Goal: Navigation & Orientation: Find specific page/section

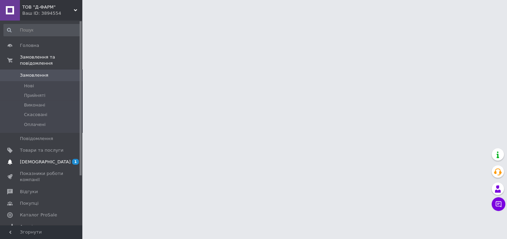
click at [36, 156] on link "[DEMOGRAPHIC_DATA] 1 0" at bounding box center [42, 162] width 84 height 12
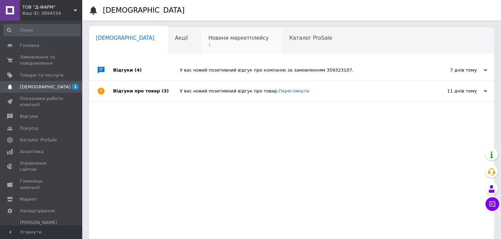
click at [209, 40] on span "Новини маркетплейсу" at bounding box center [239, 38] width 60 height 6
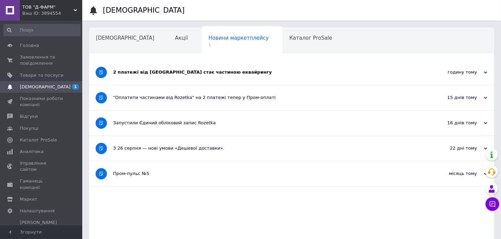
click at [197, 80] on div "2 платежі від [GEOGRAPHIC_DATA] стає частиною еквайрингу" at bounding box center [266, 72] width 306 height 25
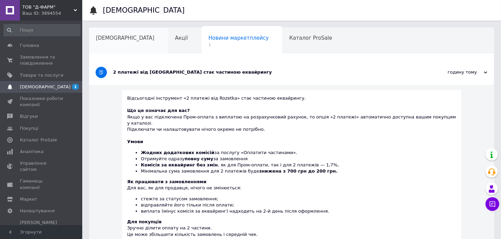
click at [121, 35] on span "[DEMOGRAPHIC_DATA]" at bounding box center [125, 38] width 59 height 6
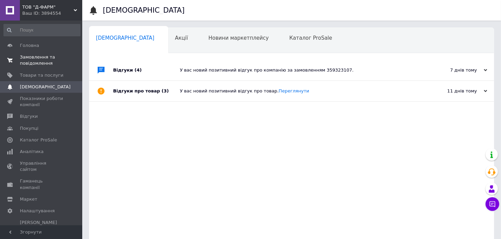
click at [37, 59] on span "Замовлення та повідомлення" at bounding box center [42, 60] width 44 height 12
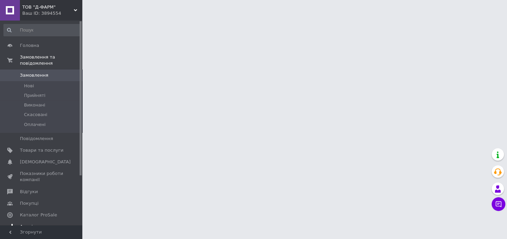
click at [50, 224] on span "Аналітика" at bounding box center [42, 227] width 44 height 6
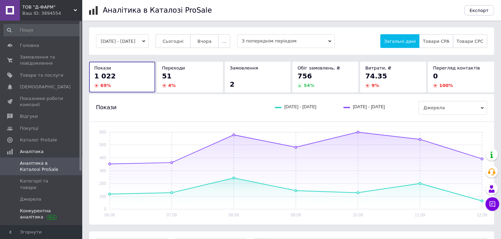
click at [42, 208] on span "Конкурентна аналітика" at bounding box center [42, 214] width 44 height 12
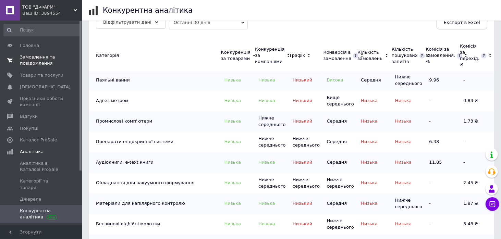
click at [40, 63] on span "Замовлення та повідомлення" at bounding box center [42, 60] width 44 height 12
